Goal: Transaction & Acquisition: Purchase product/service

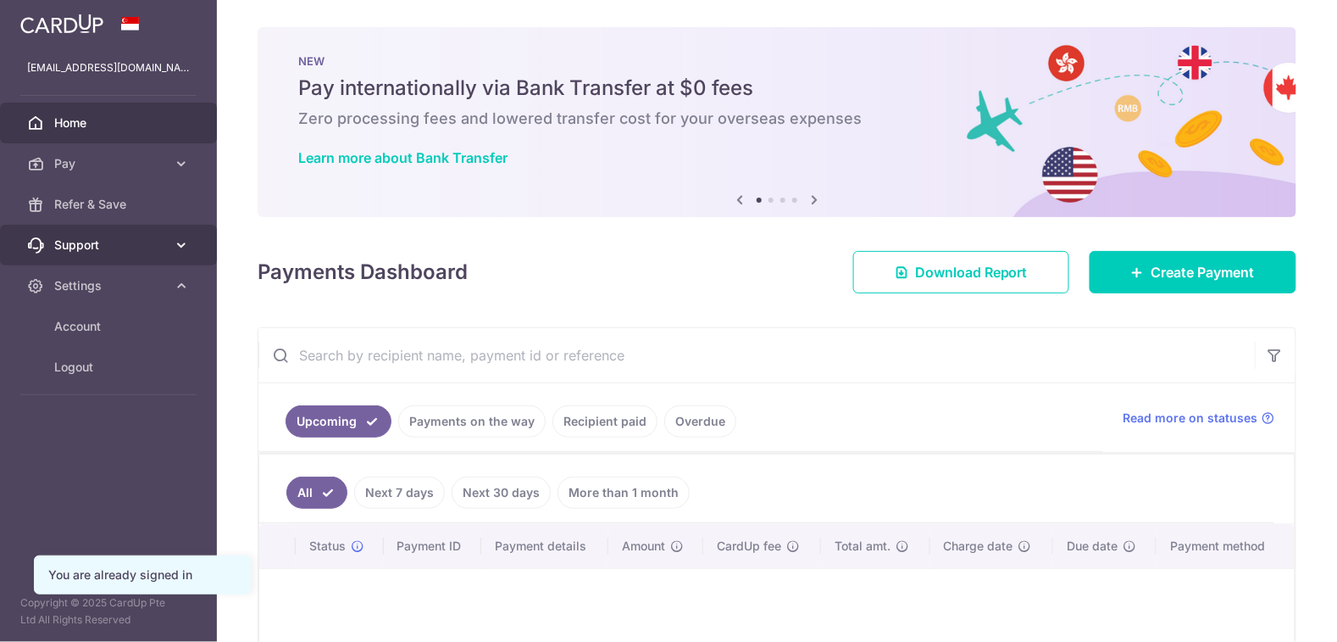
click at [184, 242] on icon at bounding box center [181, 244] width 17 height 17
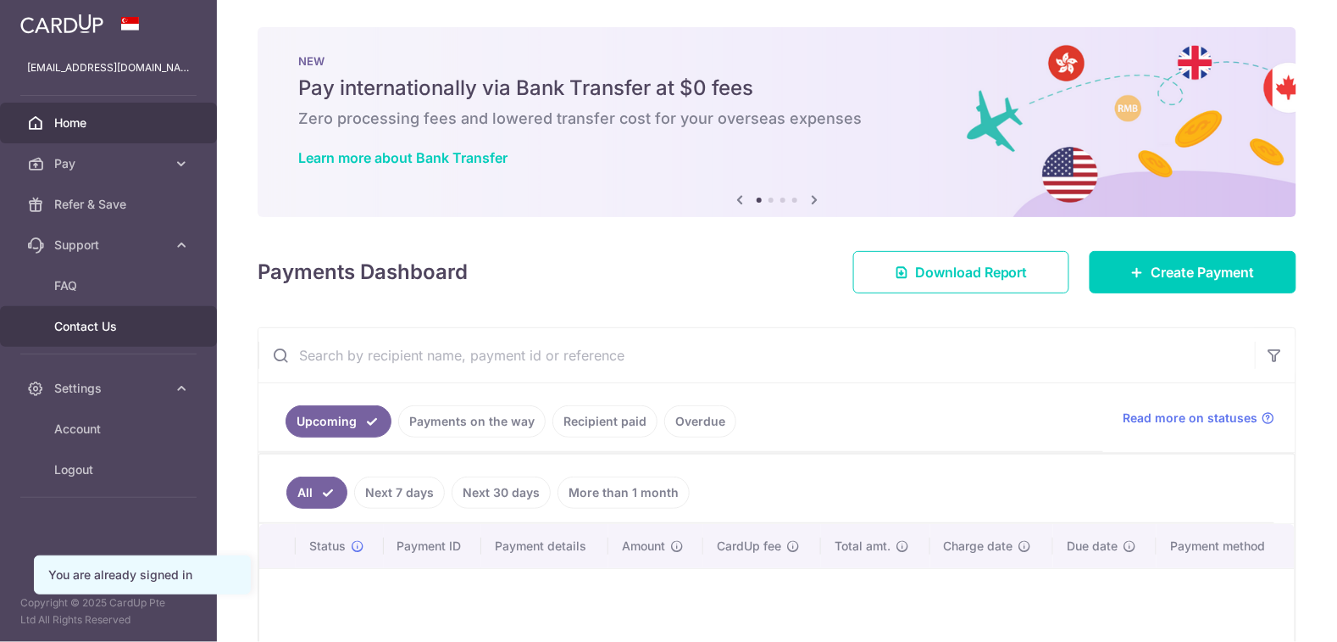
click at [117, 336] on link "Contact Us" at bounding box center [108, 326] width 217 height 41
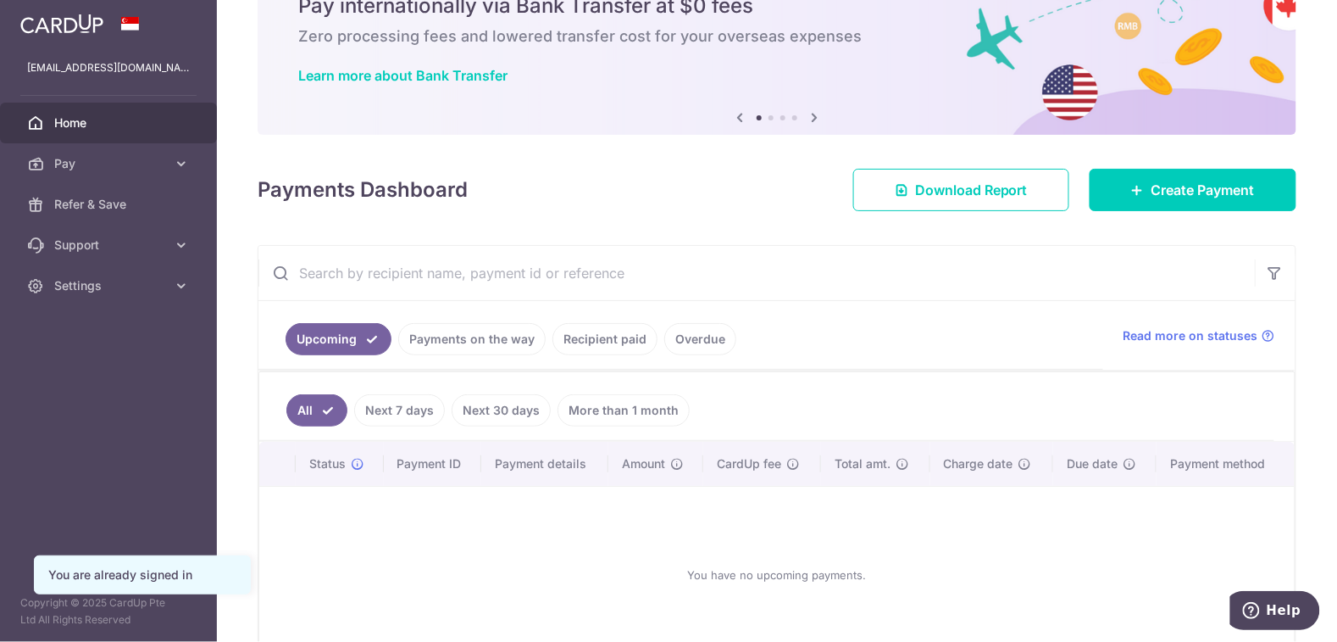
scroll to position [97, 0]
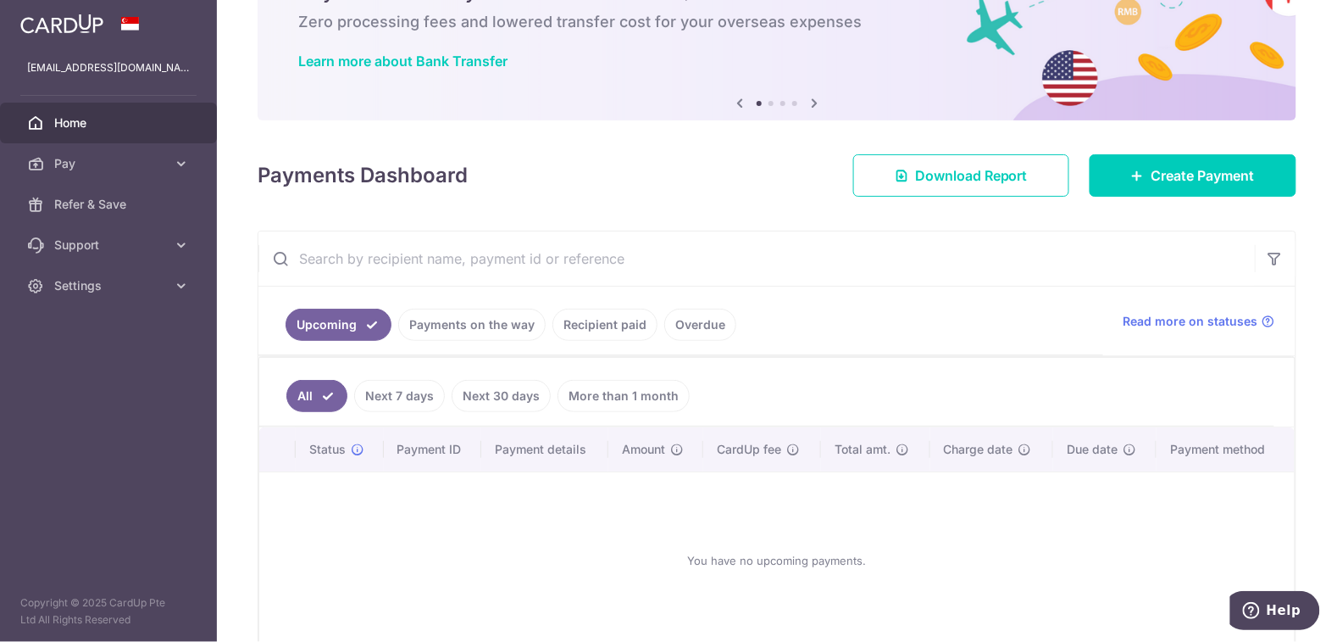
click at [700, 335] on link "Overdue" at bounding box center [700, 325] width 72 height 32
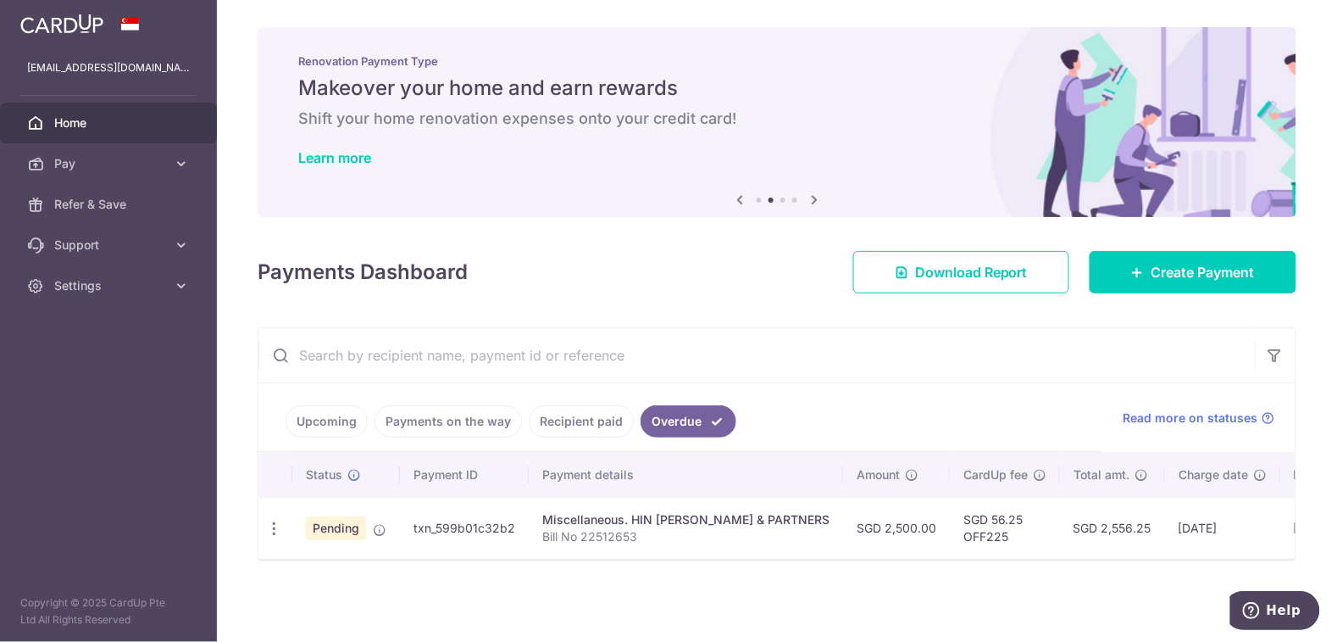
scroll to position [0, 2]
click at [149, 164] on span "Pay" at bounding box center [110, 163] width 112 height 17
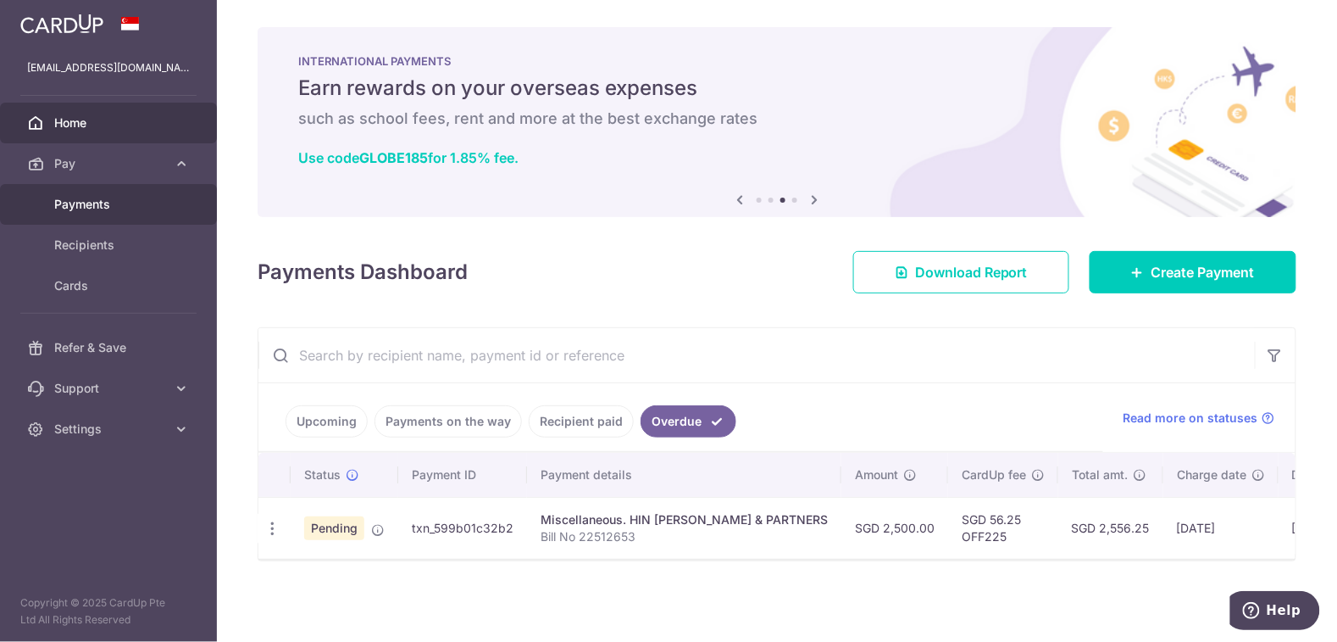
click at [68, 210] on span "Payments" at bounding box center [110, 204] width 112 height 17
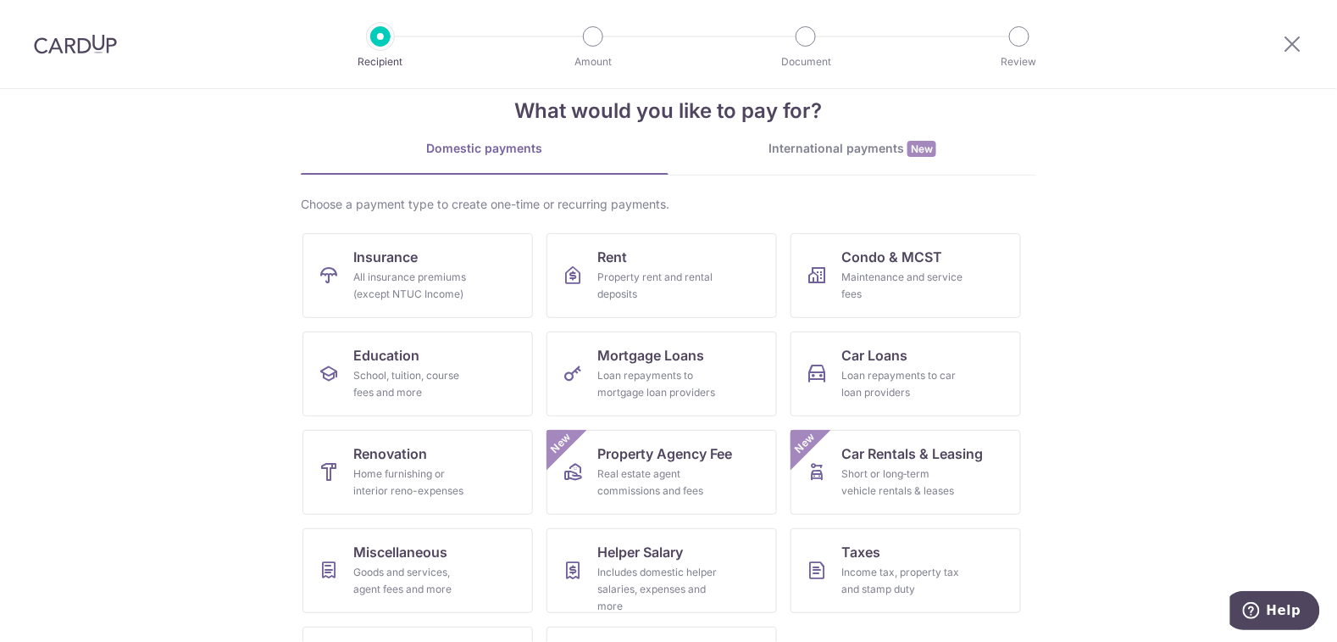
scroll to position [34, 0]
click at [607, 468] on div "Real estate agent commissions and fees" at bounding box center [659, 482] width 122 height 34
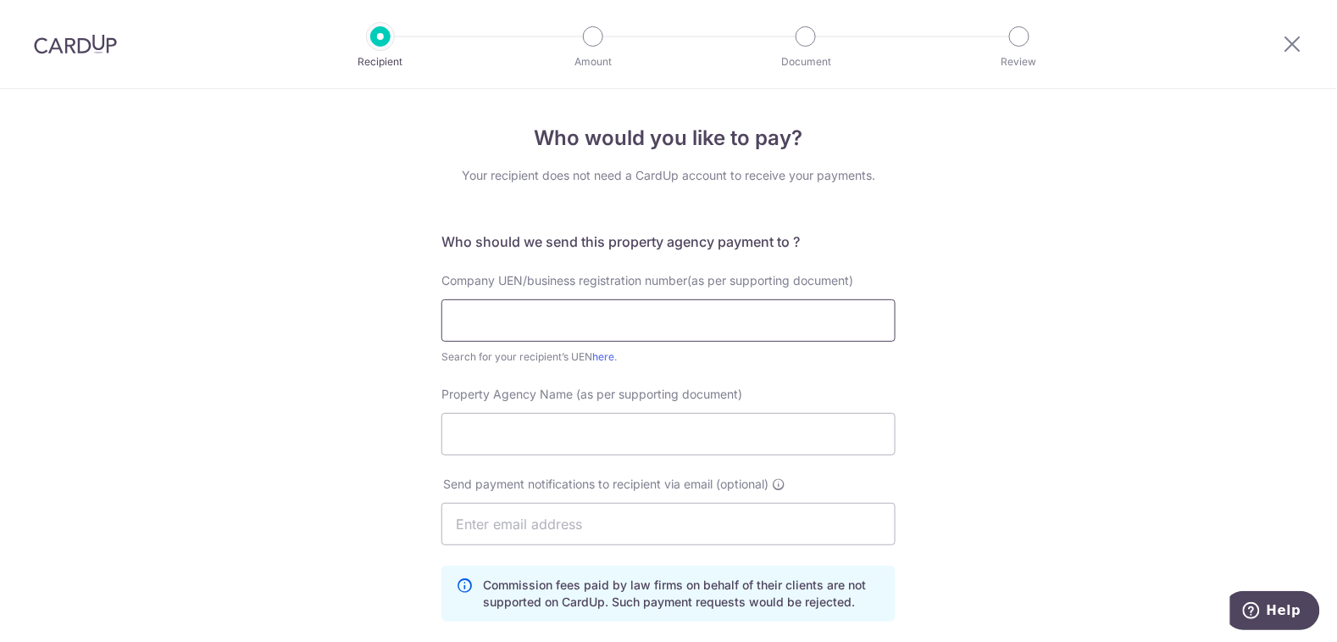
click at [692, 321] on input "text" at bounding box center [669, 320] width 454 height 42
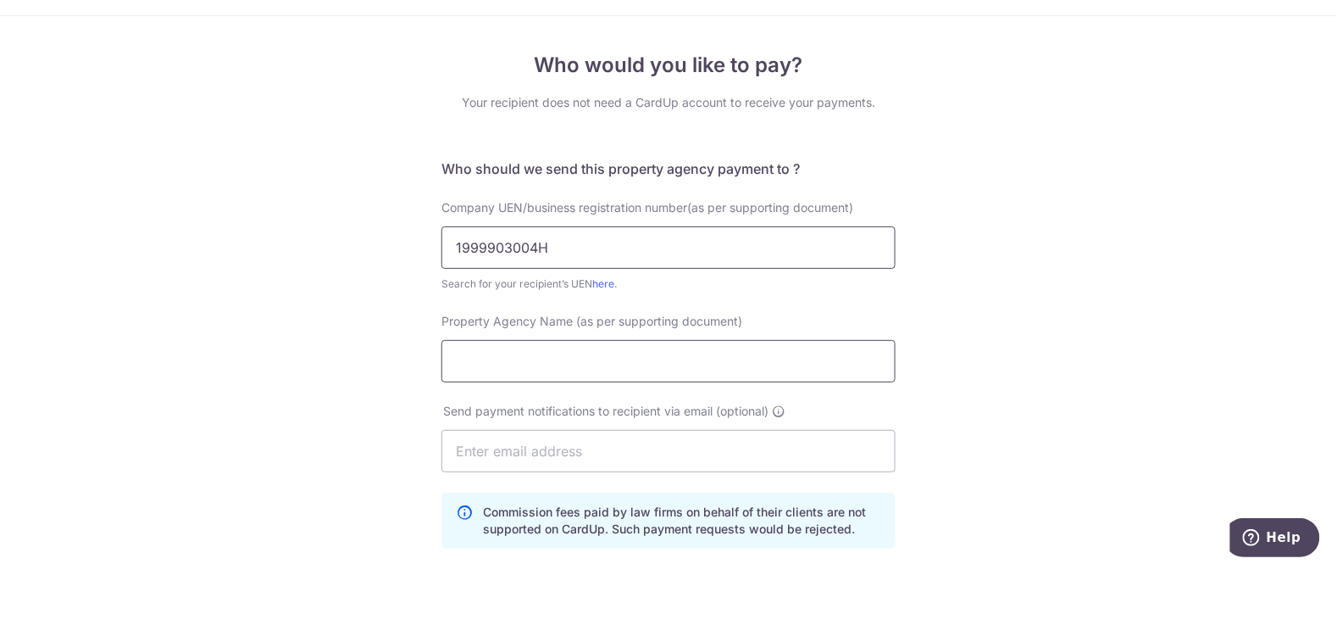
type input "1999903004H"
click at [682, 439] on input "Property Agency Name (as per supporting document)" at bounding box center [669, 434] width 454 height 42
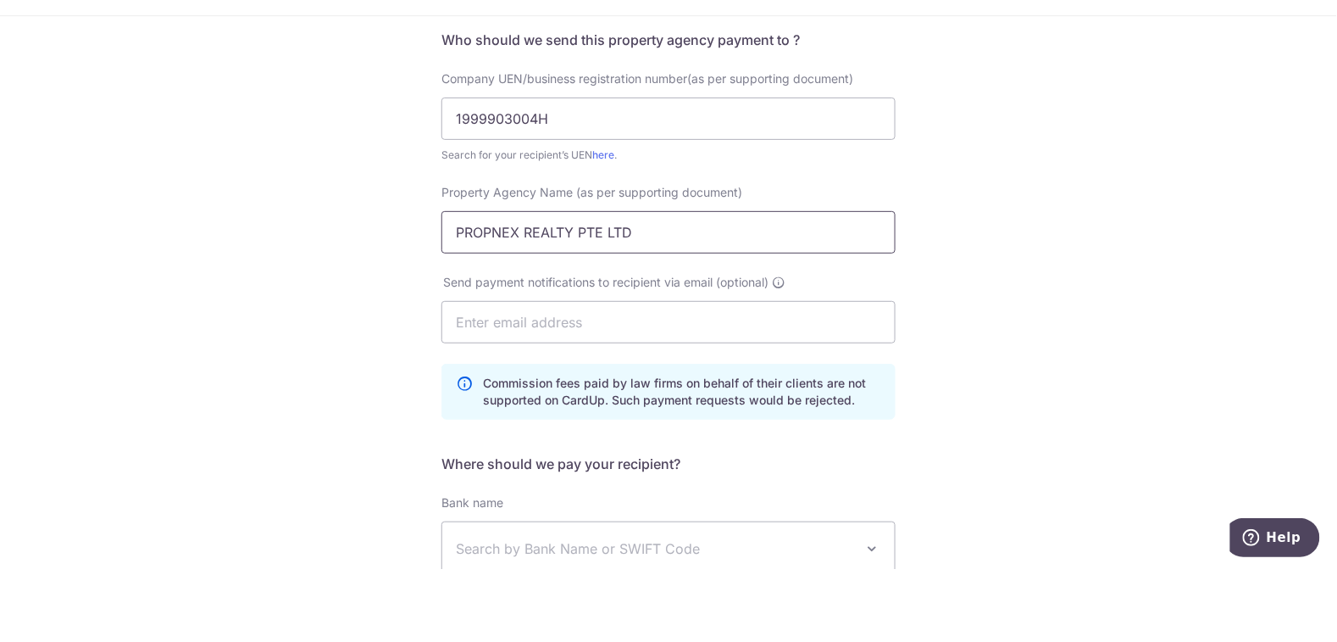
scroll to position [134, 0]
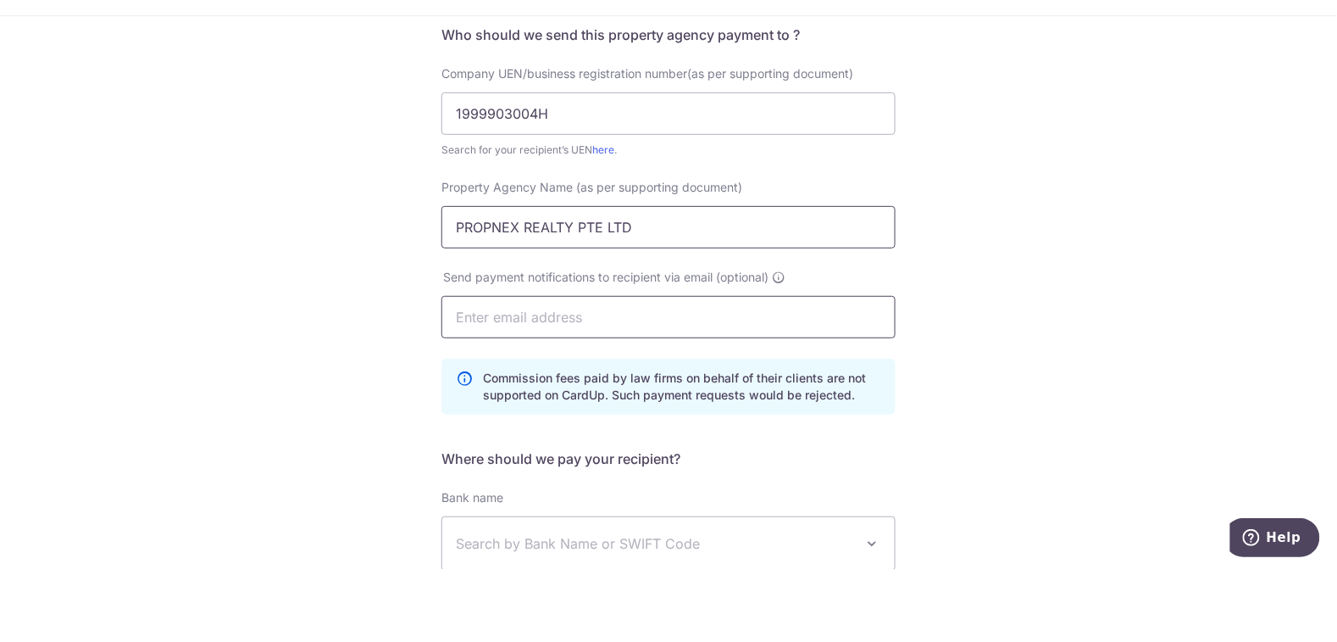
type input "PROPNEX REALTY PTE LTD"
click at [777, 395] on input "text" at bounding box center [669, 390] width 454 height 42
type input "K"
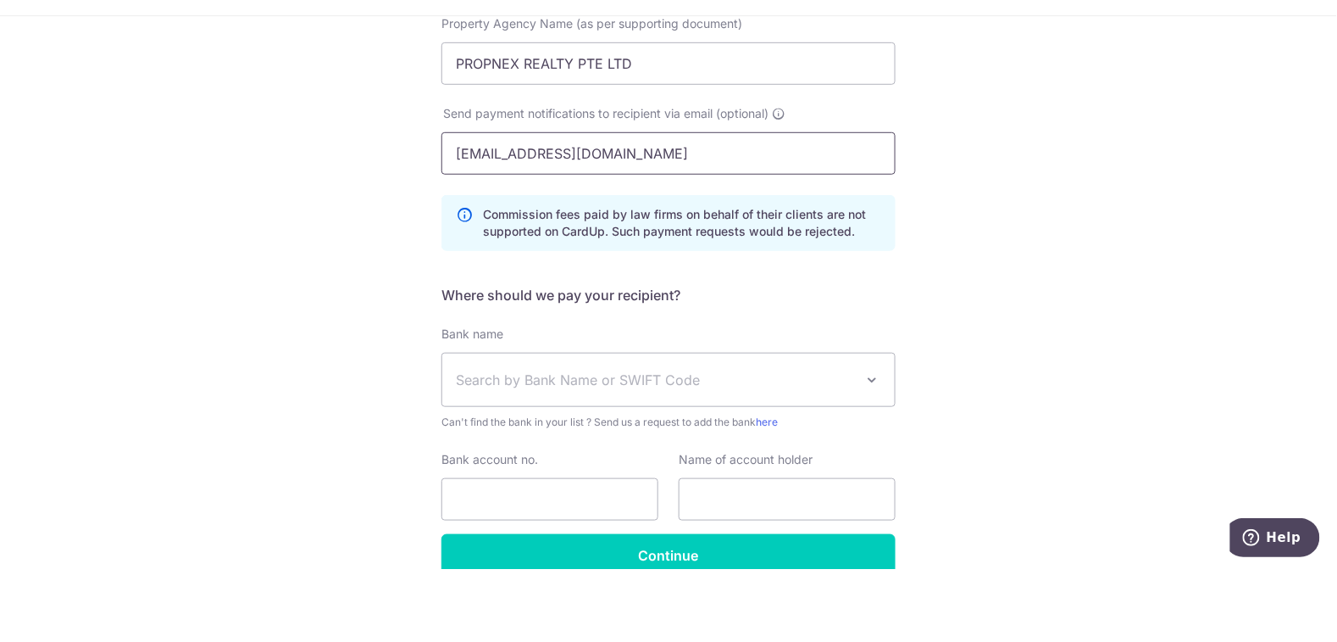
scroll to position [301, 0]
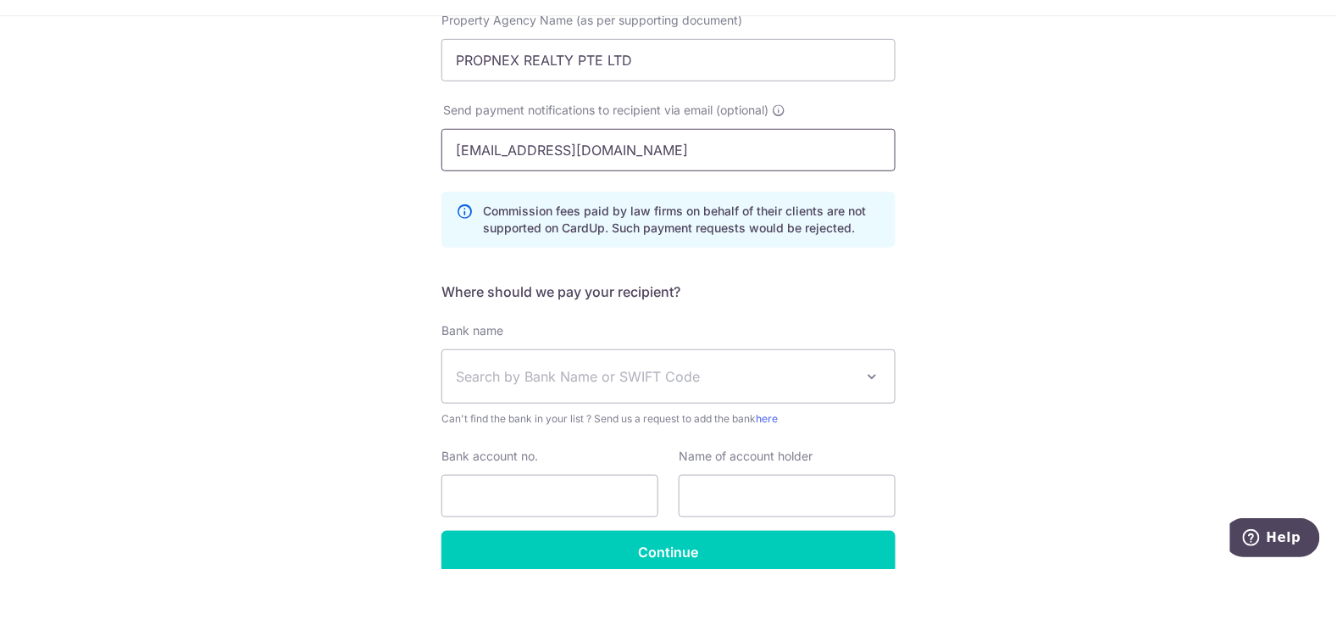
type input "koh_lingling@hotmail.sg"
click at [825, 456] on span "Search by Bank Name or SWIFT Code" at bounding box center [655, 449] width 398 height 20
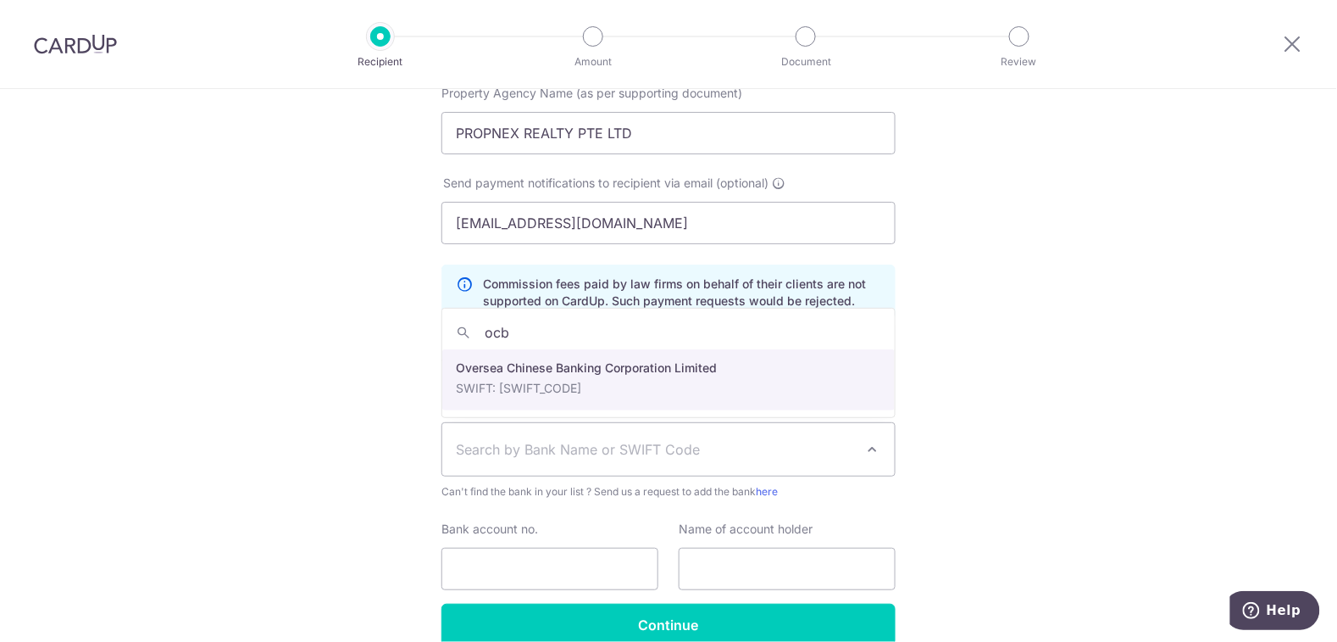
type input "ocbc"
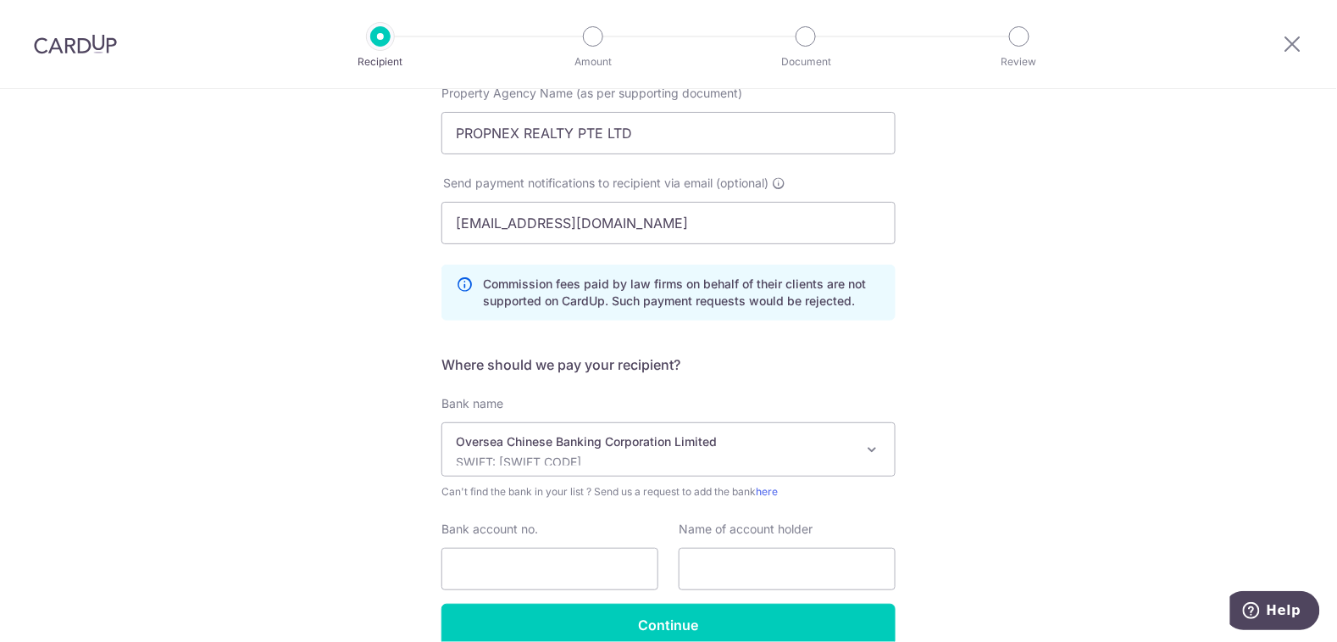
select select "12"
click at [571, 395] on div "Bank name Select Bank UBS AG ANEXT BANK PTE LTD Australia & New Zealand Banking…" at bounding box center [669, 447] width 454 height 105
click at [554, 564] on input "Bank account no." at bounding box center [550, 569] width 217 height 42
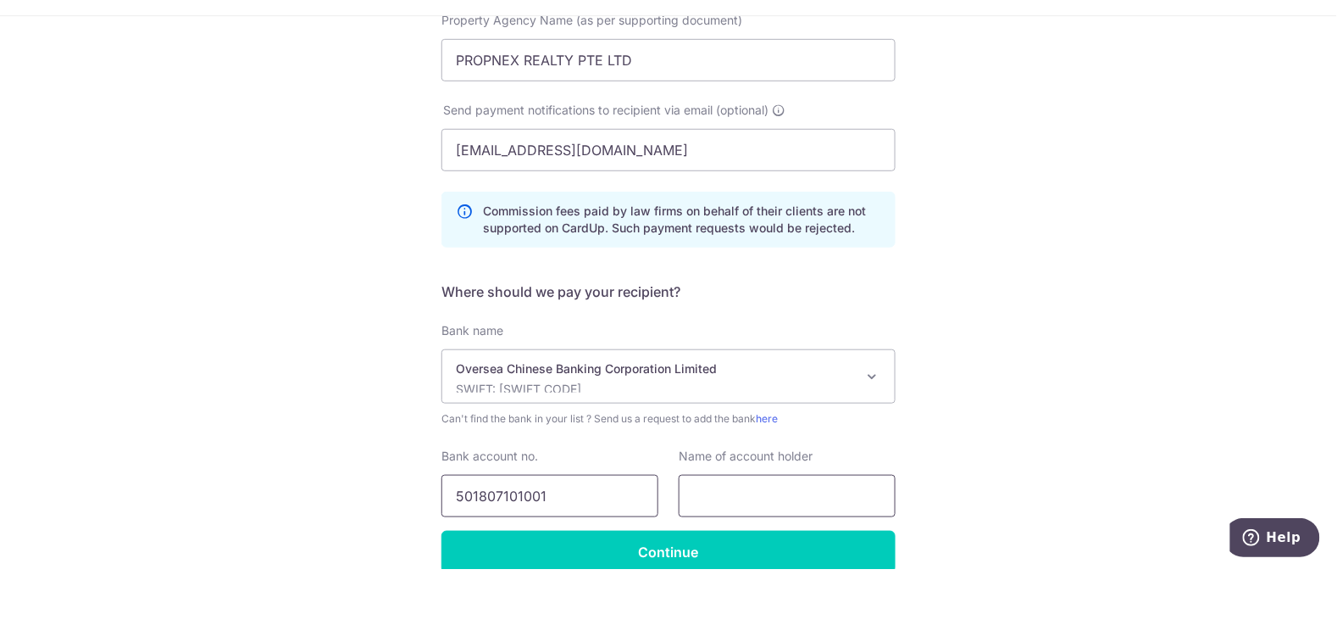
type input "501807101001"
click at [748, 567] on input "text" at bounding box center [787, 569] width 217 height 42
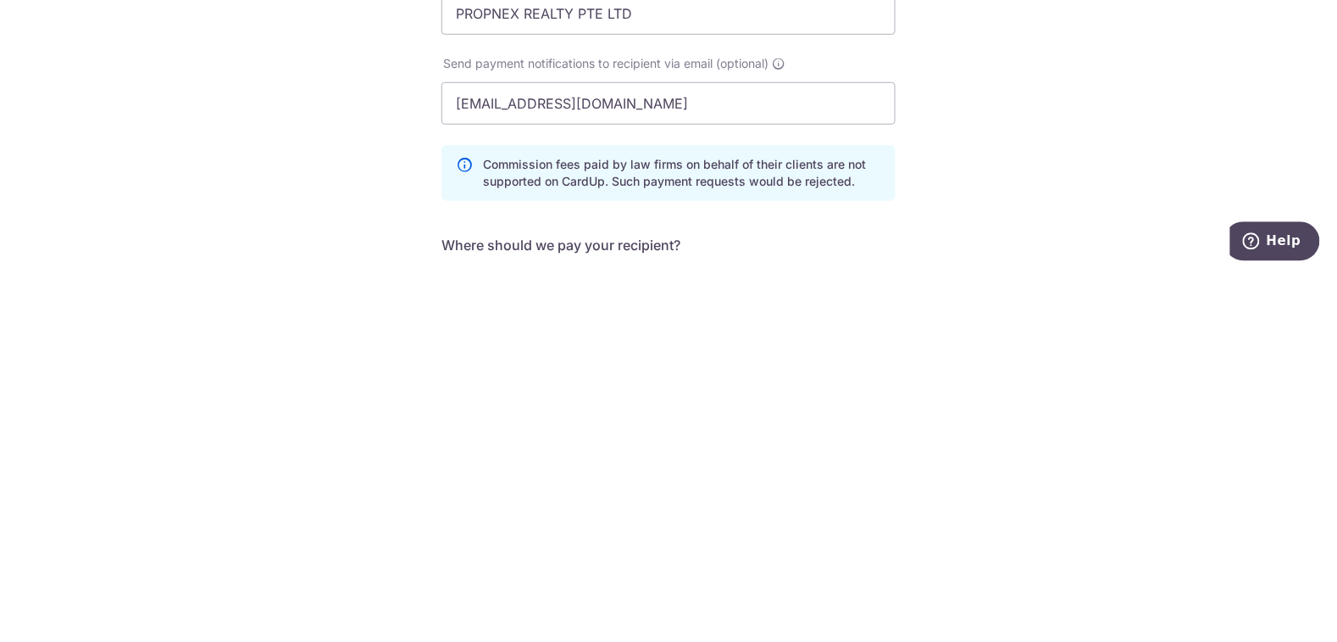
scroll to position [0, 0]
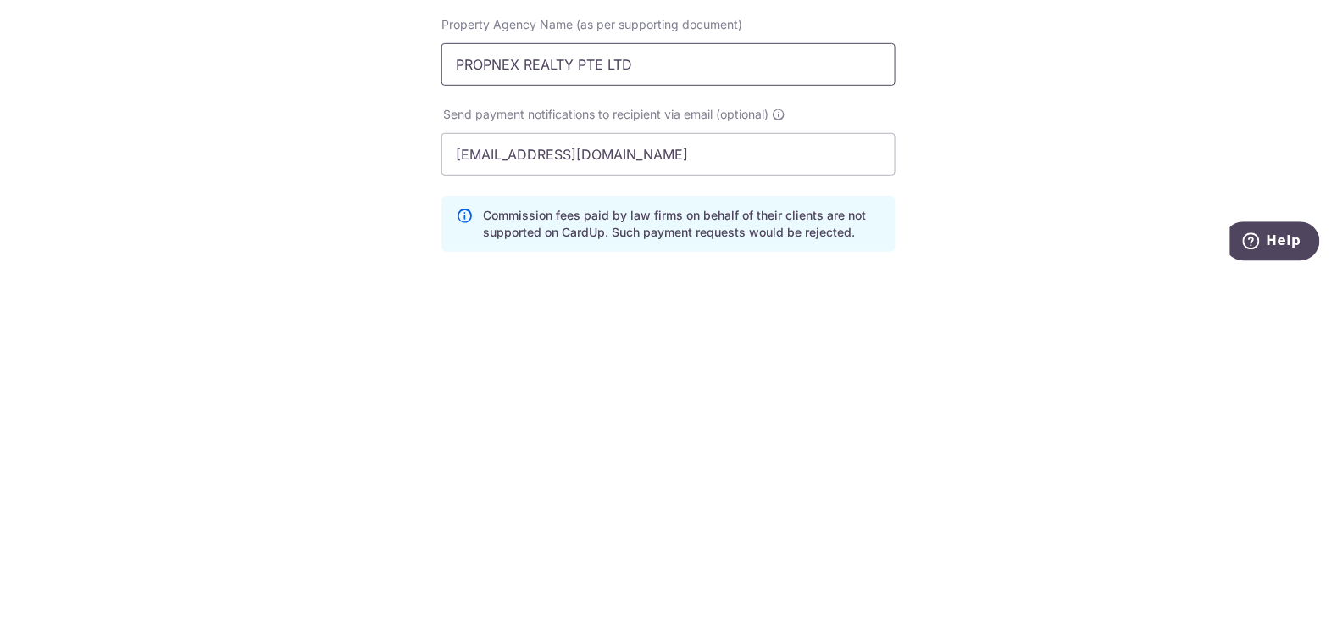
click at [486, 442] on input "PROPNEX REALTY PTE LTD" at bounding box center [669, 434] width 454 height 42
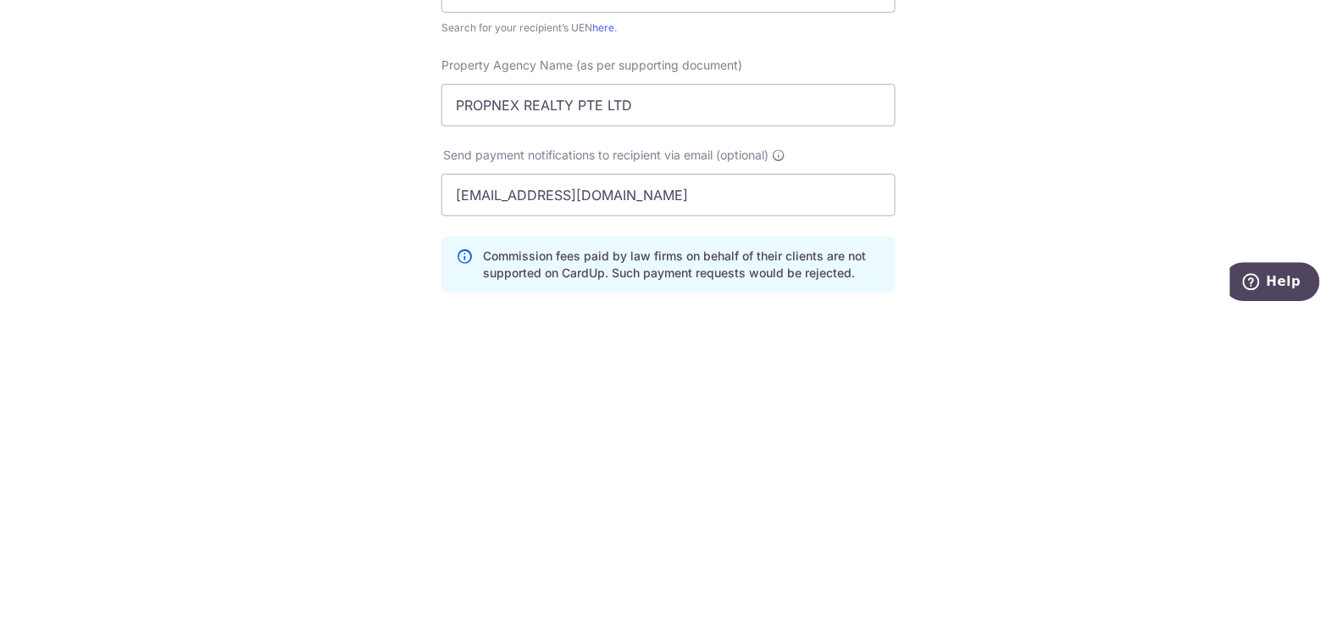
click at [489, 397] on span "Property Agency Name (as per supporting document)" at bounding box center [592, 393] width 301 height 14
click at [489, 413] on input "PROPNEX REALTY PTE LTD" at bounding box center [669, 434] width 454 height 42
click at [486, 438] on input "PROPNEX REALTY PTE LTD" at bounding box center [669, 434] width 454 height 42
click at [486, 436] on input "PROPNEX REALTY PTE LTD" at bounding box center [669, 434] width 454 height 42
click at [598, 436] on input "PROPNEX REALTY PTE LTD" at bounding box center [669, 434] width 454 height 42
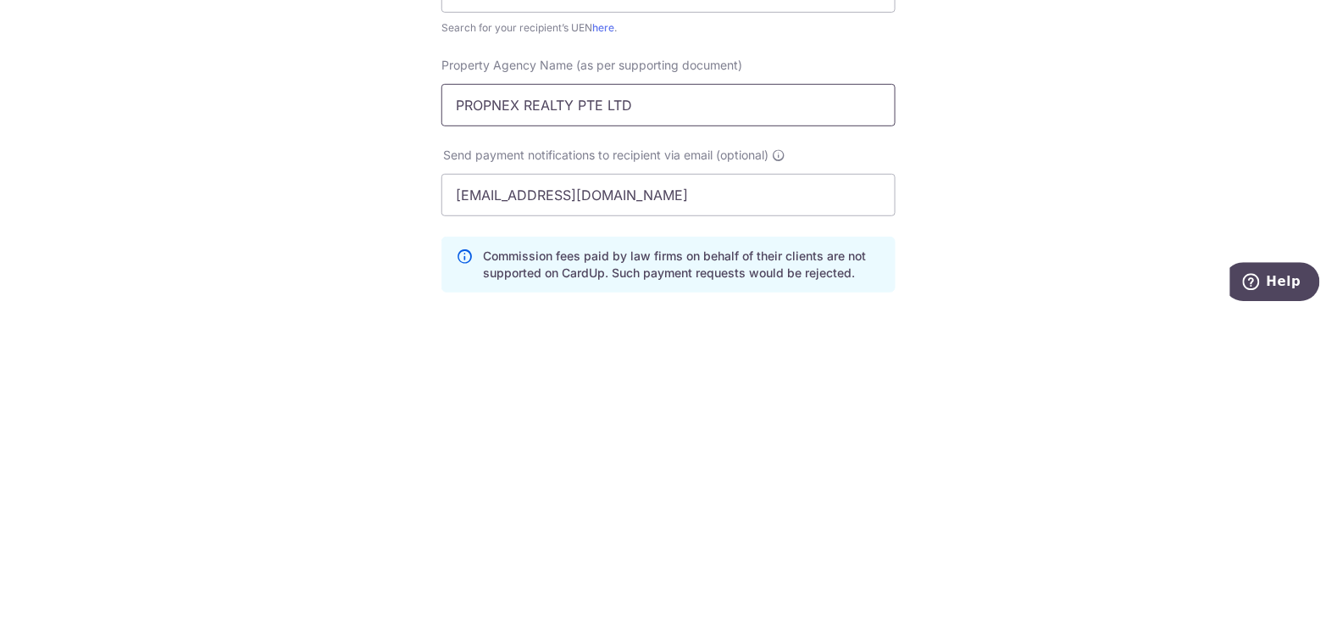
click at [602, 437] on input "PROPNEX REALTY PTE LTD" at bounding box center [669, 434] width 454 height 42
click at [489, 438] on input "PROPNEX REALTY PTE LTD" at bounding box center [669, 434] width 454 height 42
click at [486, 438] on input "PROPNEX REALTY PTE LTD" at bounding box center [669, 434] width 454 height 42
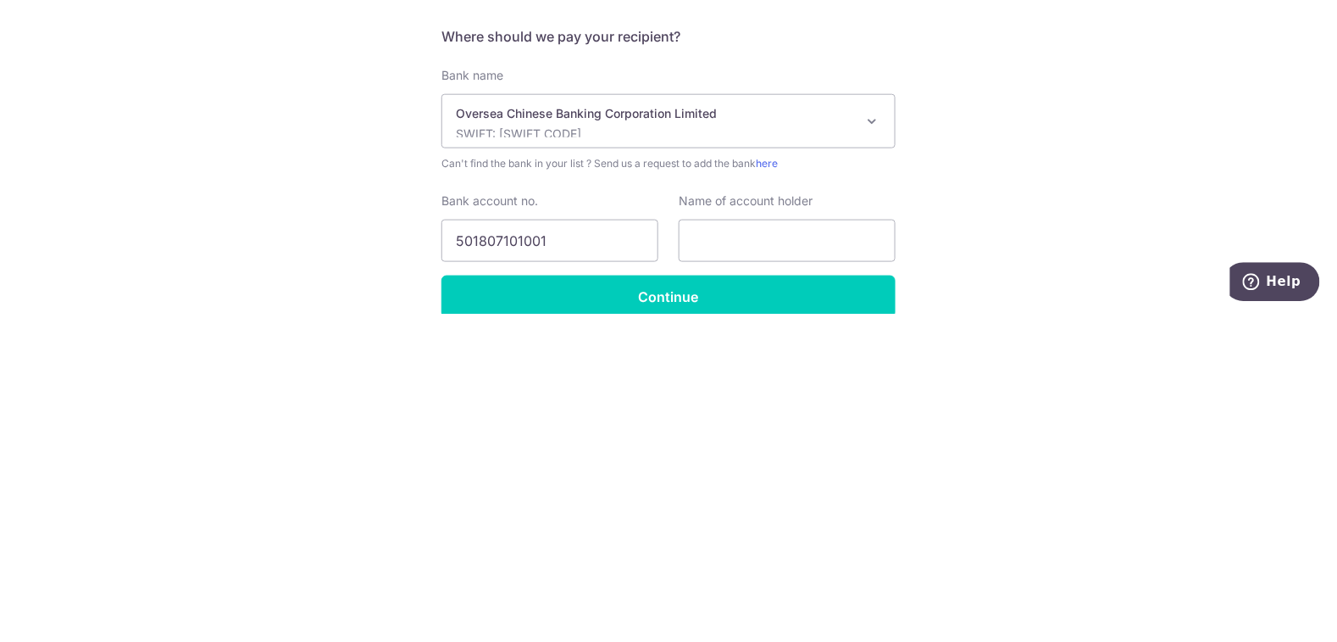
scroll to position [297, 0]
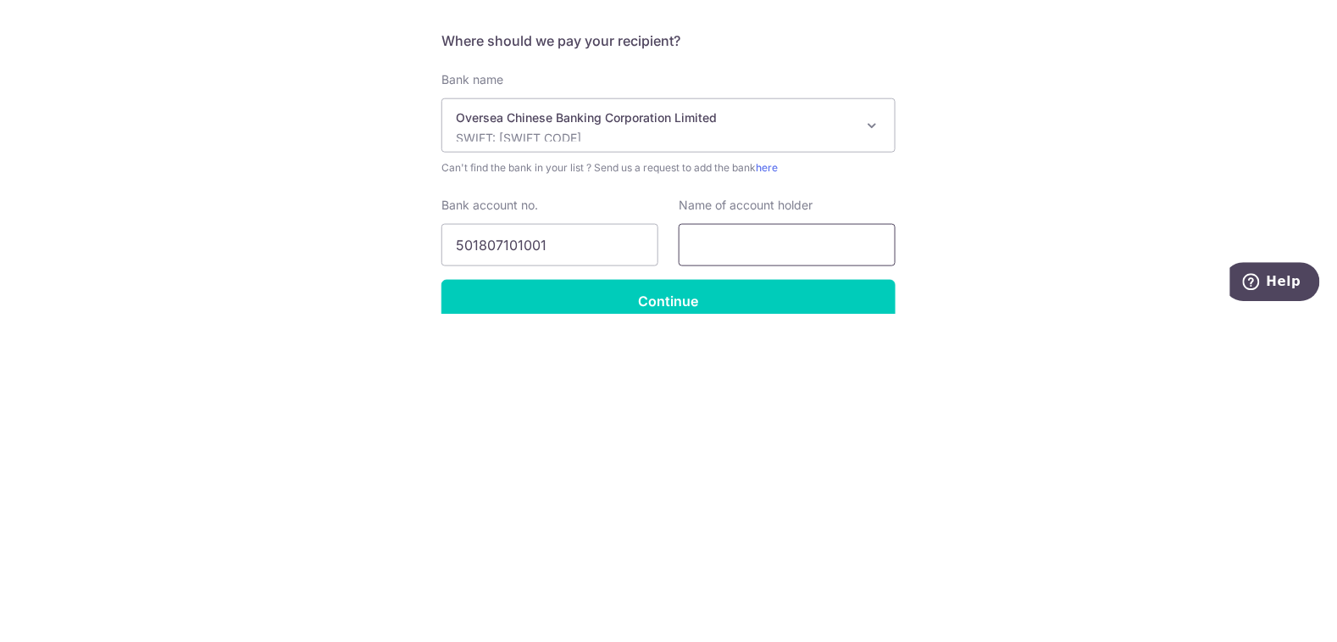
click at [814, 576] on input "text" at bounding box center [787, 573] width 217 height 42
click at [767, 575] on input "text" at bounding box center [787, 573] width 217 height 42
click at [720, 575] on input "text" at bounding box center [787, 573] width 217 height 42
click at [709, 576] on input "text" at bounding box center [787, 573] width 217 height 42
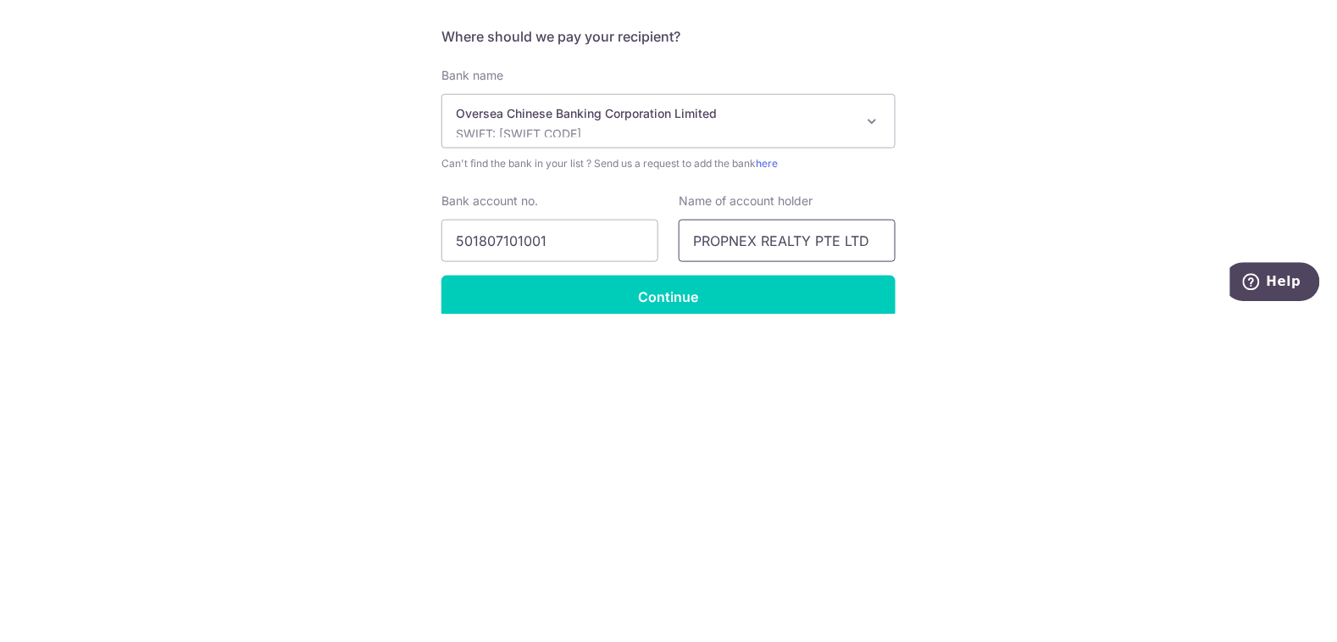
scroll to position [300, 0]
type input "PROPNEX REALTY PTE LTD"
click at [594, 572] on input "501807101001" at bounding box center [550, 569] width 217 height 42
click at [1038, 511] on div "Who would you like to pay? Your recipient does not need a CardUp account to rec…" at bounding box center [668, 257] width 1337 height 937
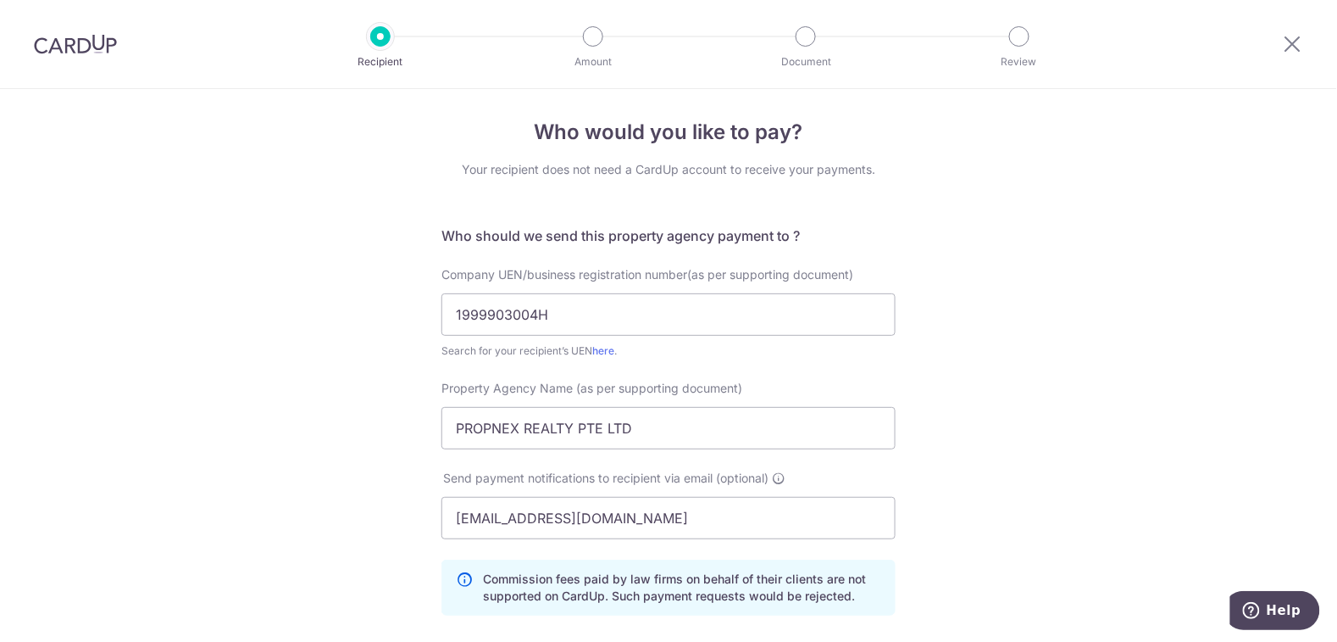
scroll to position [0, 0]
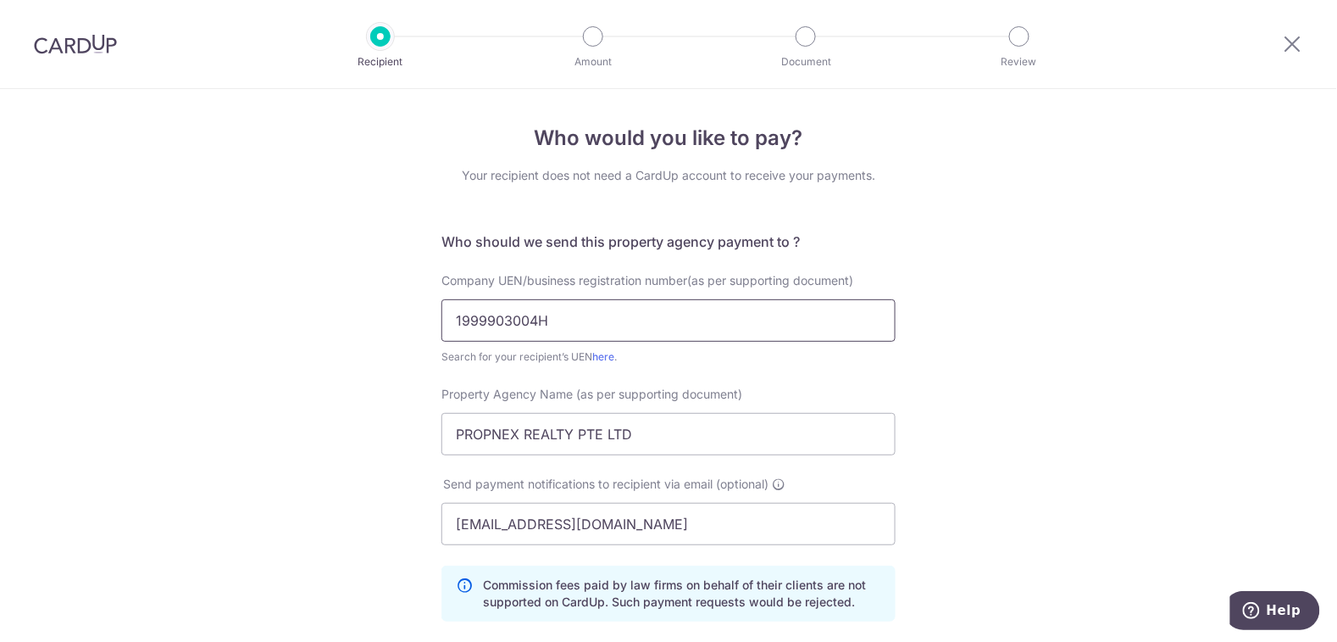
click at [492, 324] on input "1999903004H" at bounding box center [669, 320] width 454 height 42
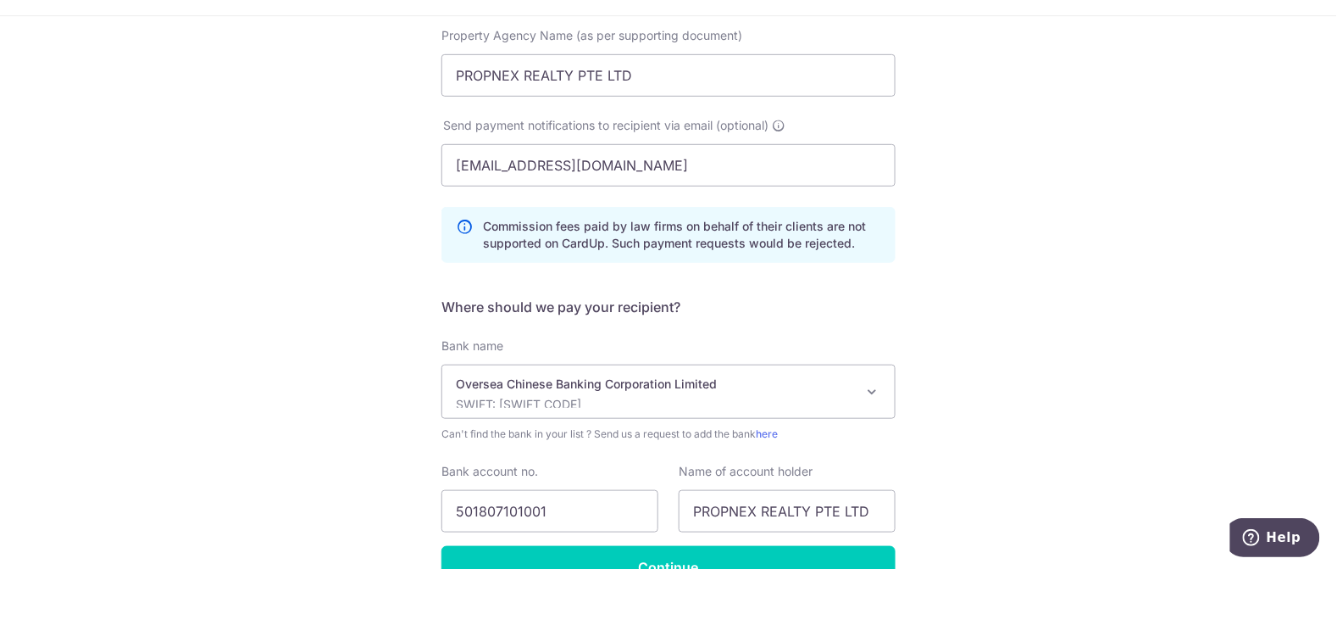
scroll to position [301, 0]
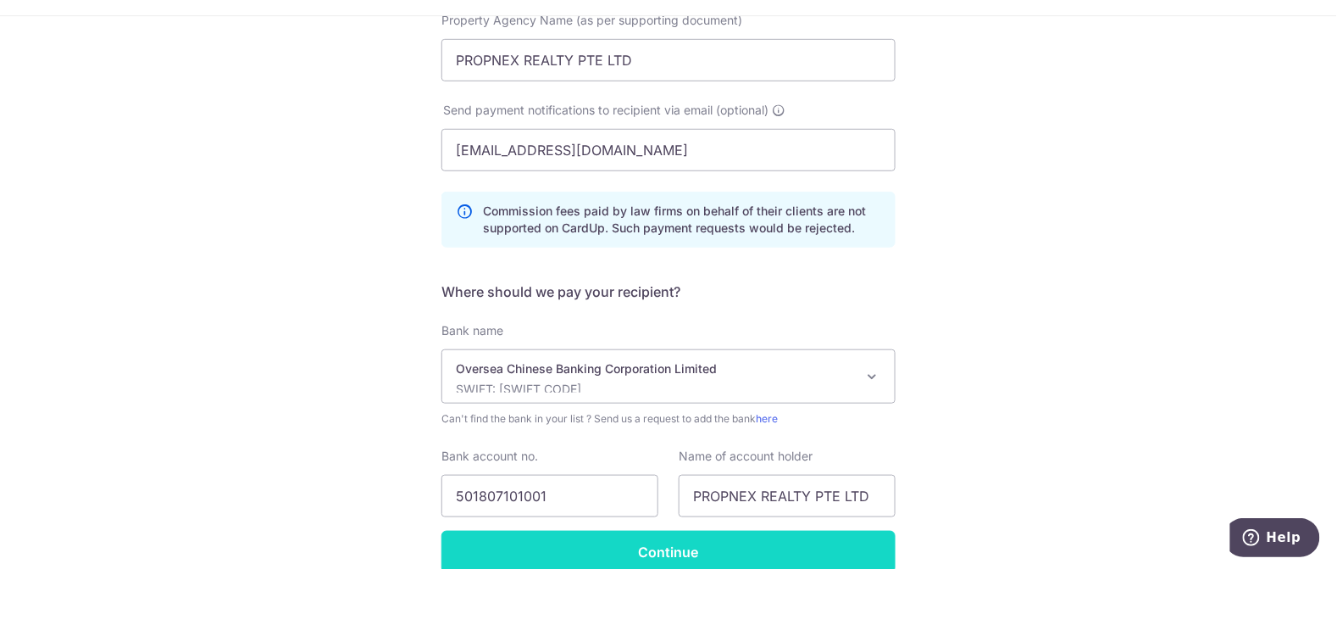
type input "199903004H"
click at [809, 631] on input "Continue" at bounding box center [669, 624] width 454 height 42
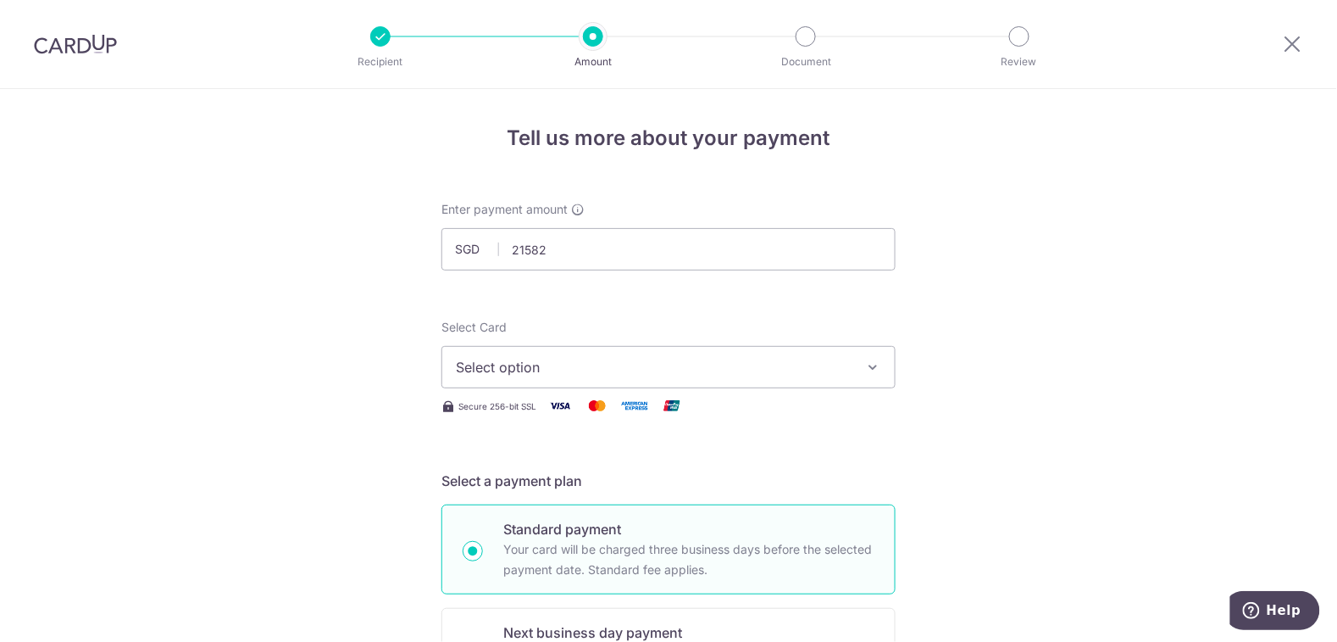
click at [590, 367] on span "Select option" at bounding box center [653, 367] width 395 height 20
type input "21,582.00"
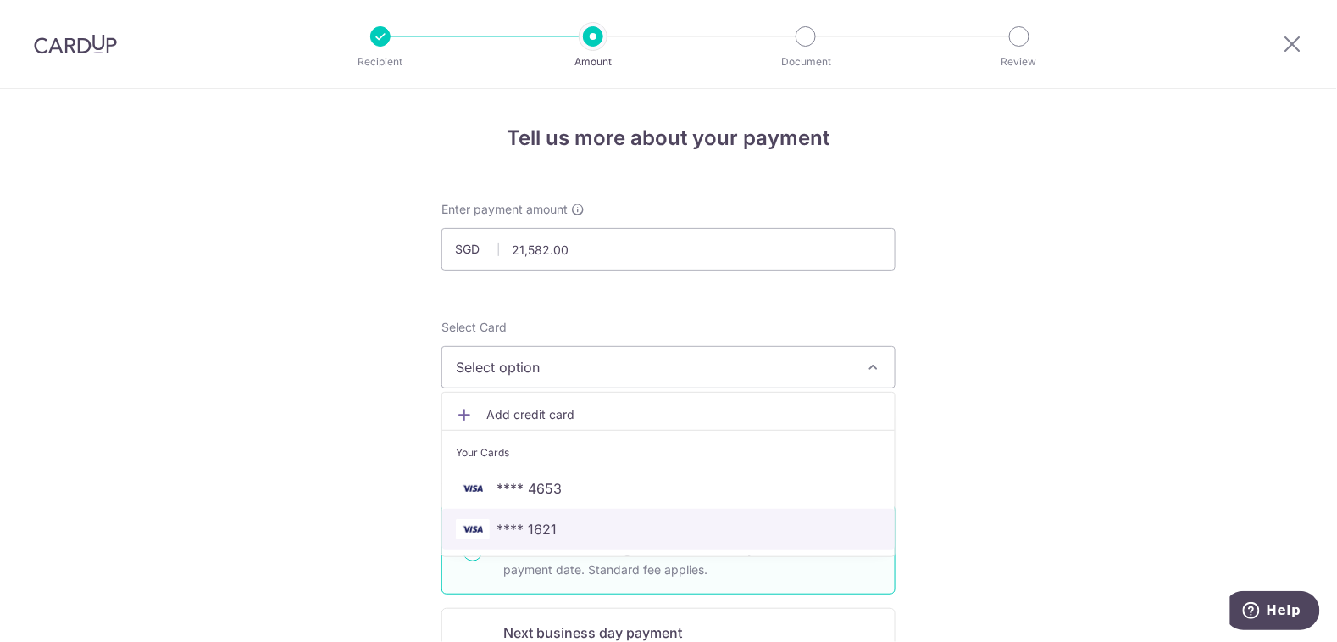
click at [564, 538] on link "**** 1621" at bounding box center [668, 529] width 453 height 41
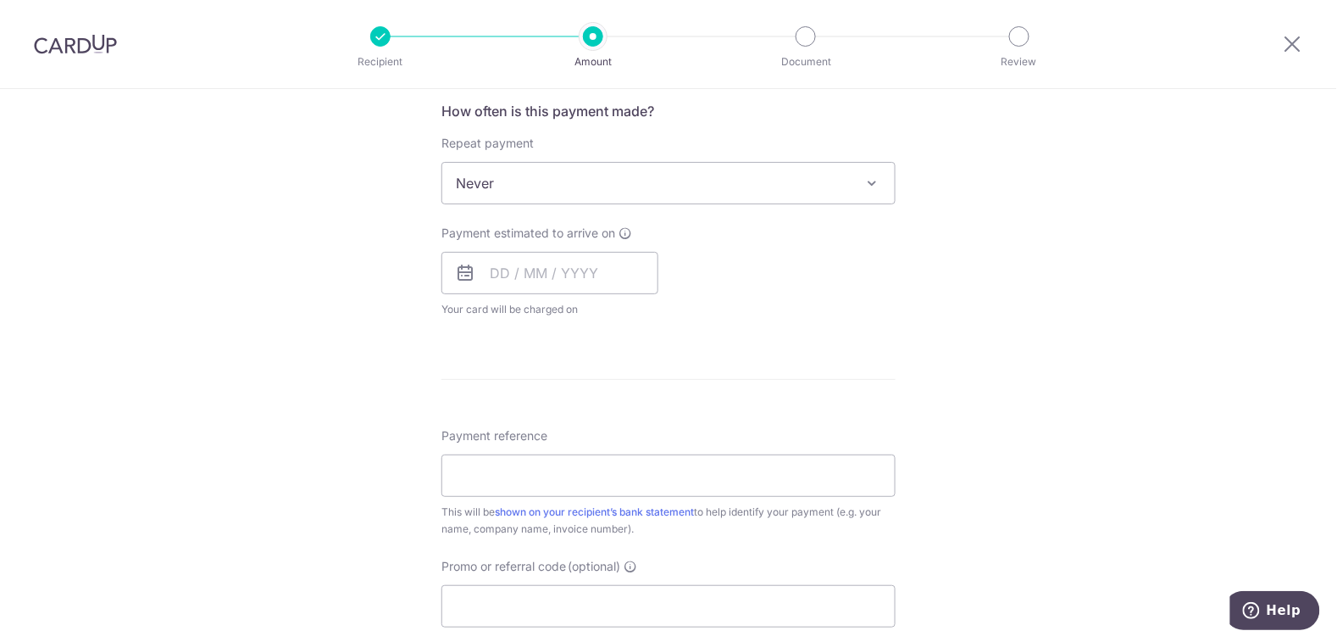
scroll to position [645, 0]
click at [608, 277] on input "text" at bounding box center [550, 272] width 217 height 42
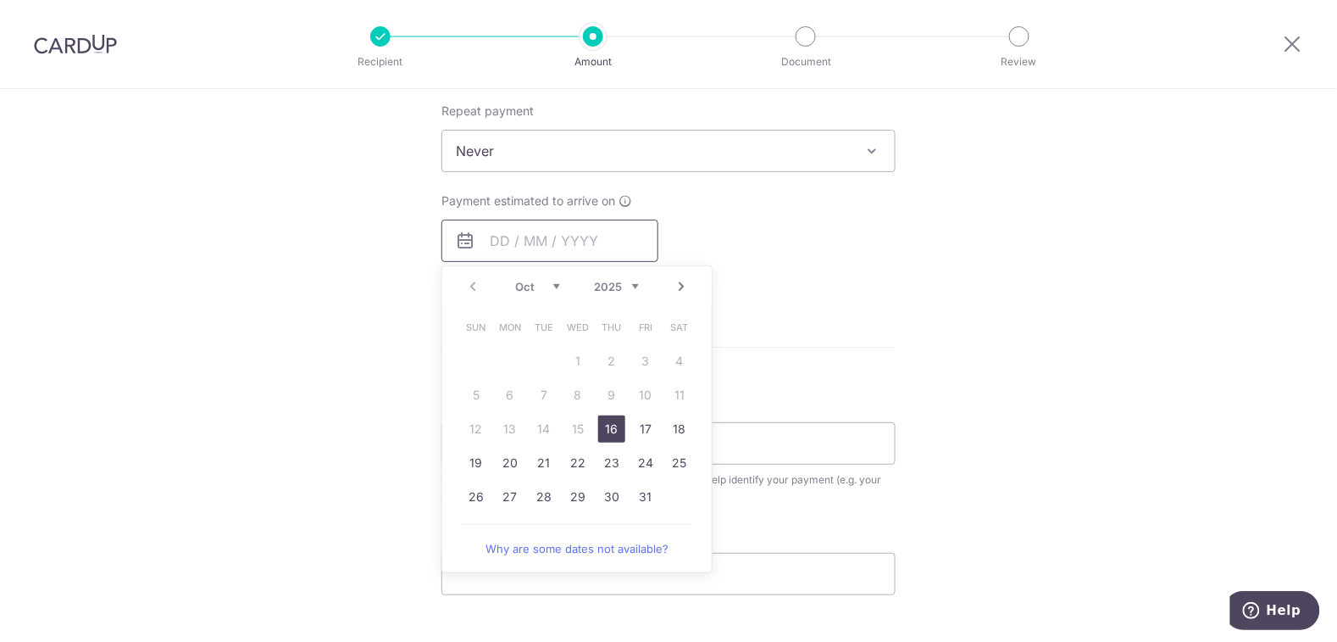
scroll to position [681, 0]
click at [613, 427] on link "16" at bounding box center [611, 424] width 27 height 27
type input "16/10/2025"
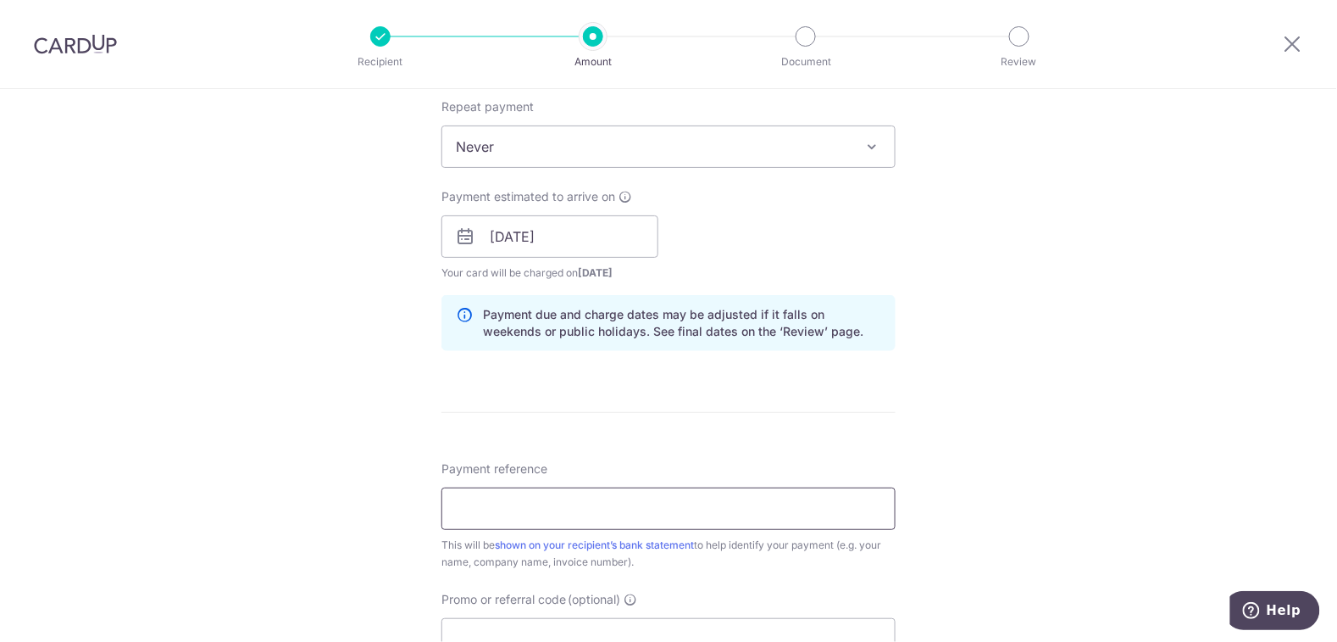
click at [679, 512] on input "Payment reference" at bounding box center [669, 508] width 454 height 42
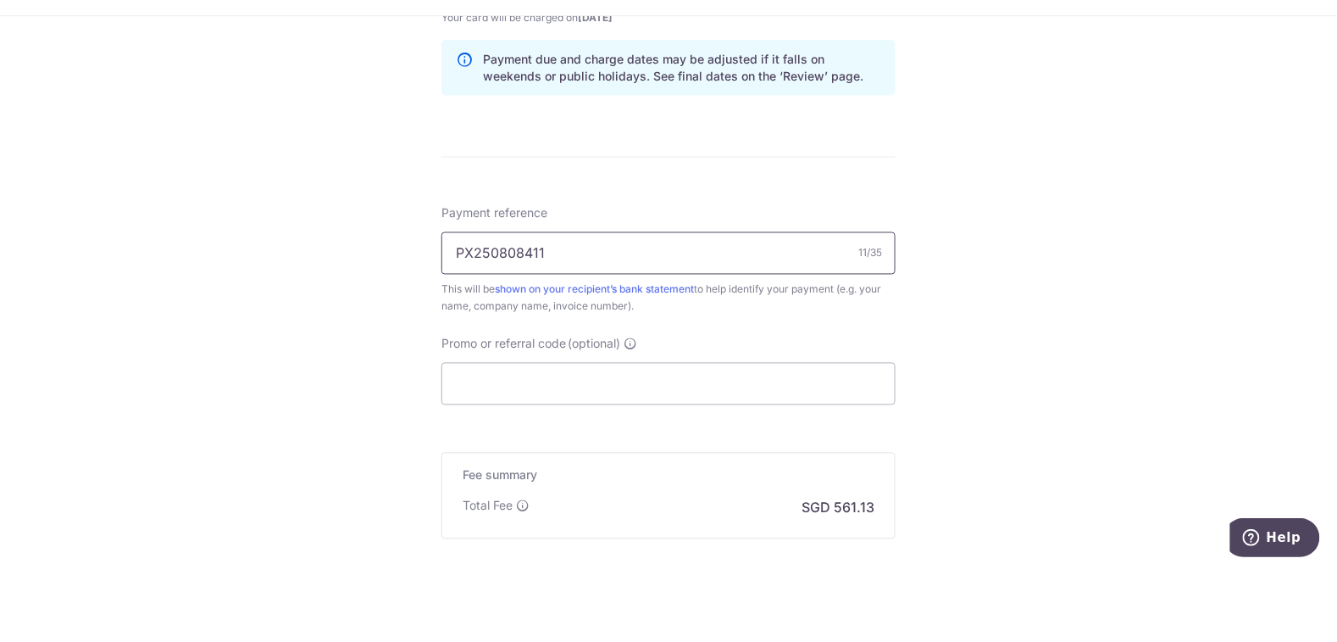
scroll to position [863, 0]
type input "PX250808411"
click at [789, 459] on input "Promo or referral code (optional)" at bounding box center [669, 457] width 454 height 42
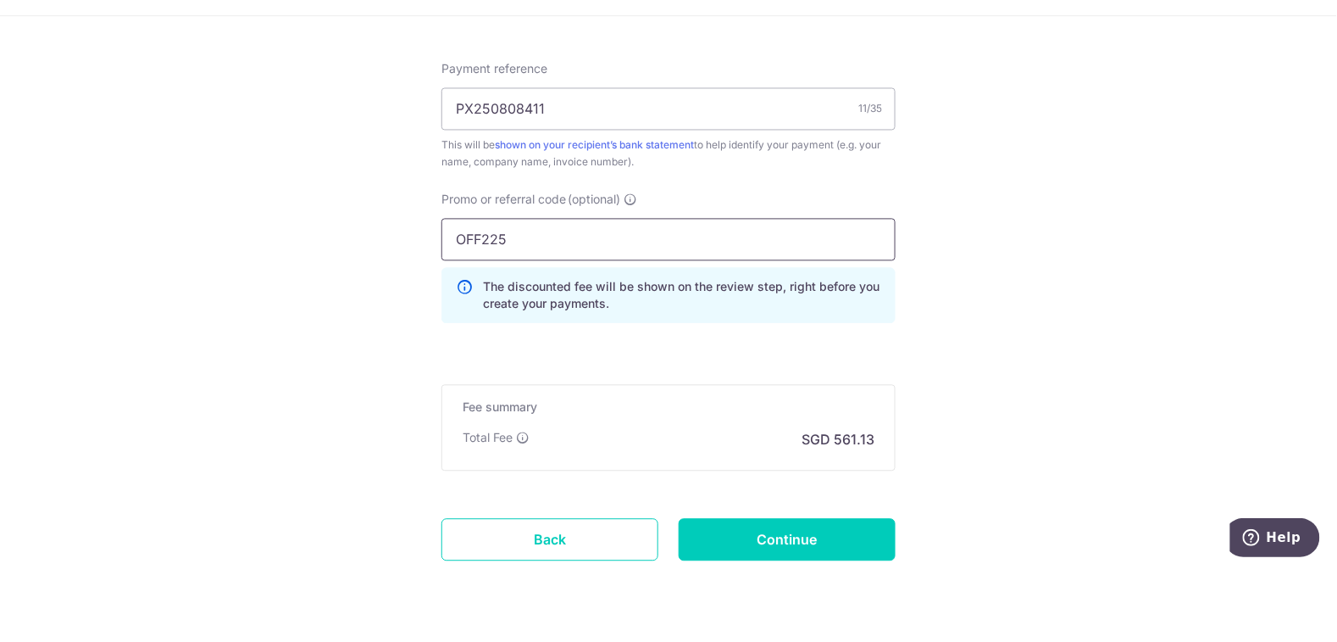
scroll to position [1009, 0]
type input "OFF225"
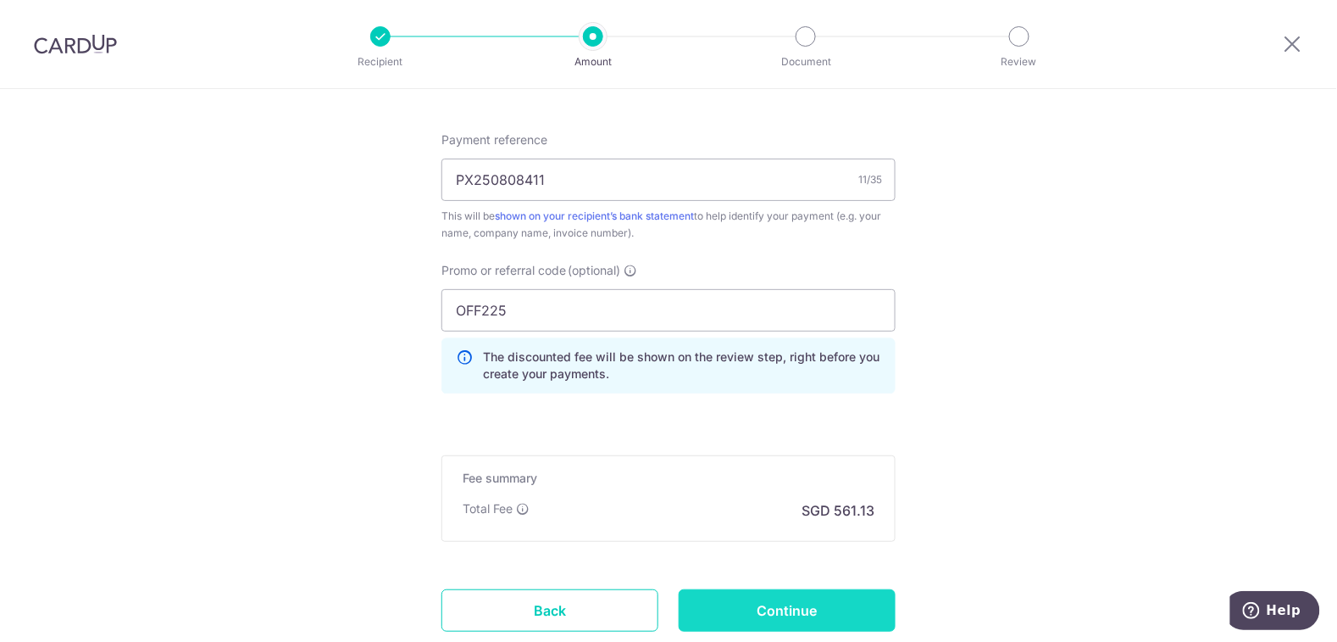
click at [824, 603] on input "Continue" at bounding box center [787, 610] width 217 height 42
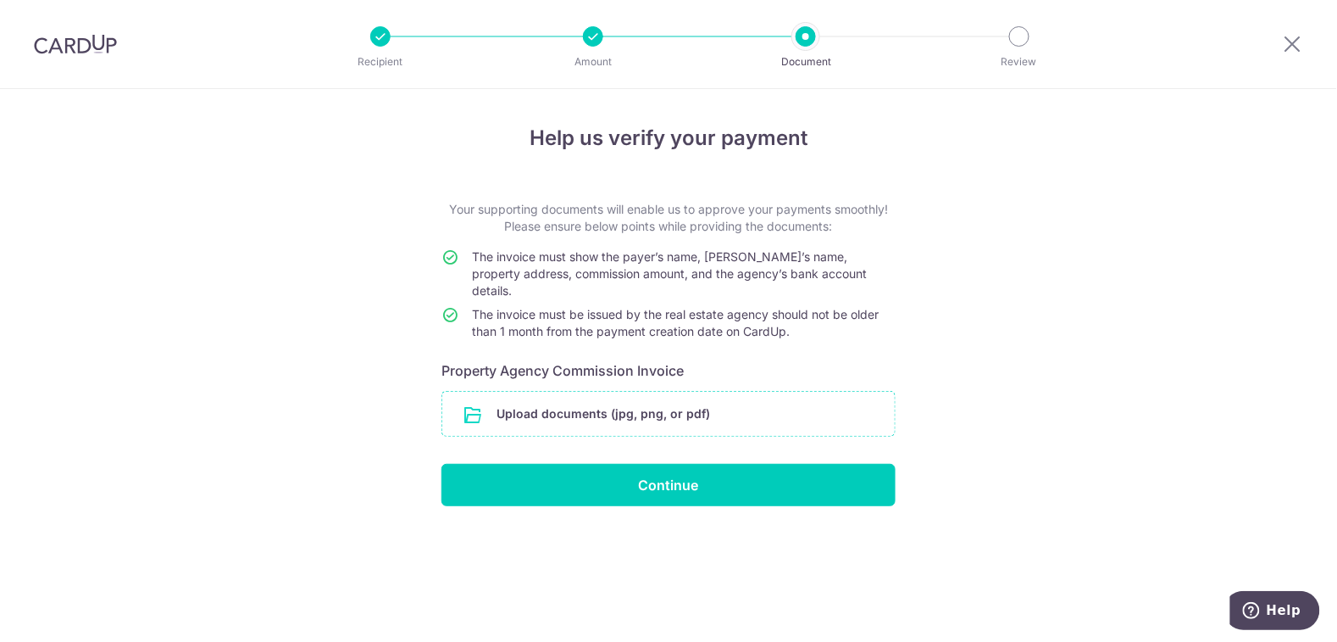
click at [656, 404] on input "file" at bounding box center [668, 414] width 453 height 44
click at [758, 397] on input "file" at bounding box center [668, 414] width 453 height 44
click at [738, 395] on input "file" at bounding box center [668, 414] width 453 height 44
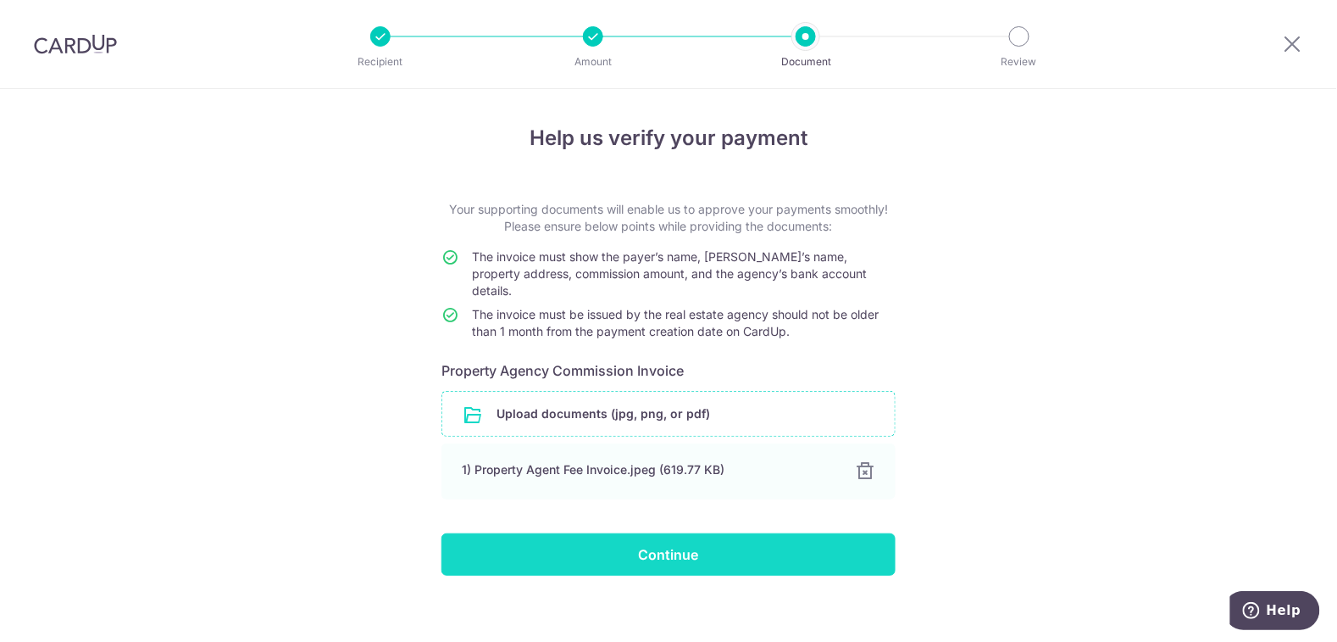
click at [698, 553] on input "Continue" at bounding box center [669, 554] width 454 height 42
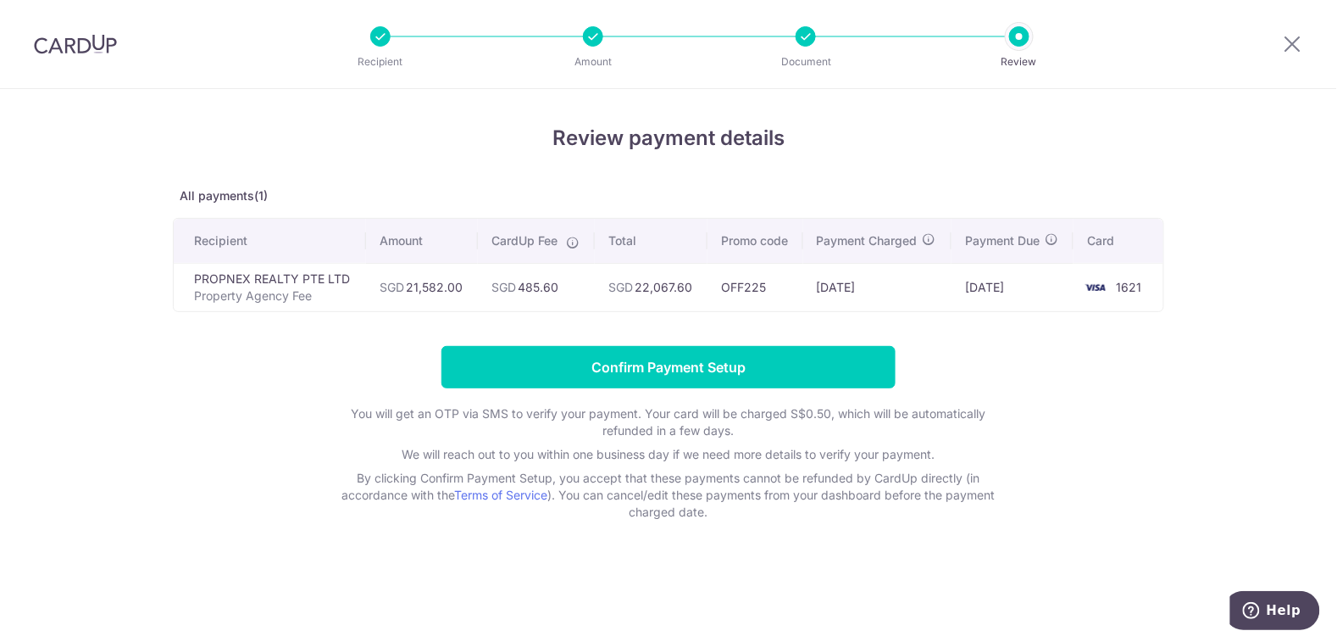
click at [1153, 420] on form "Confirm Payment Setup You will get an OTP via SMS to verify your payment. Your …" at bounding box center [669, 433] width 992 height 175
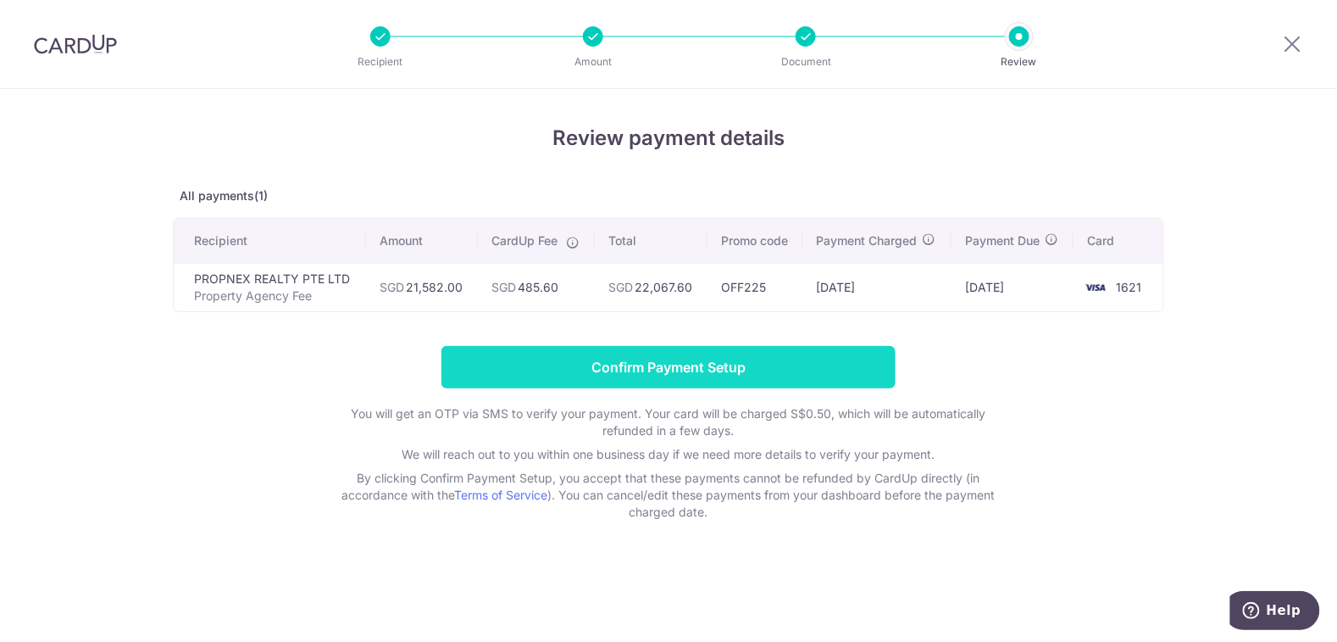
click at [875, 366] on input "Confirm Payment Setup" at bounding box center [669, 367] width 454 height 42
